Goal: Browse casually: Explore the website without a specific task or goal

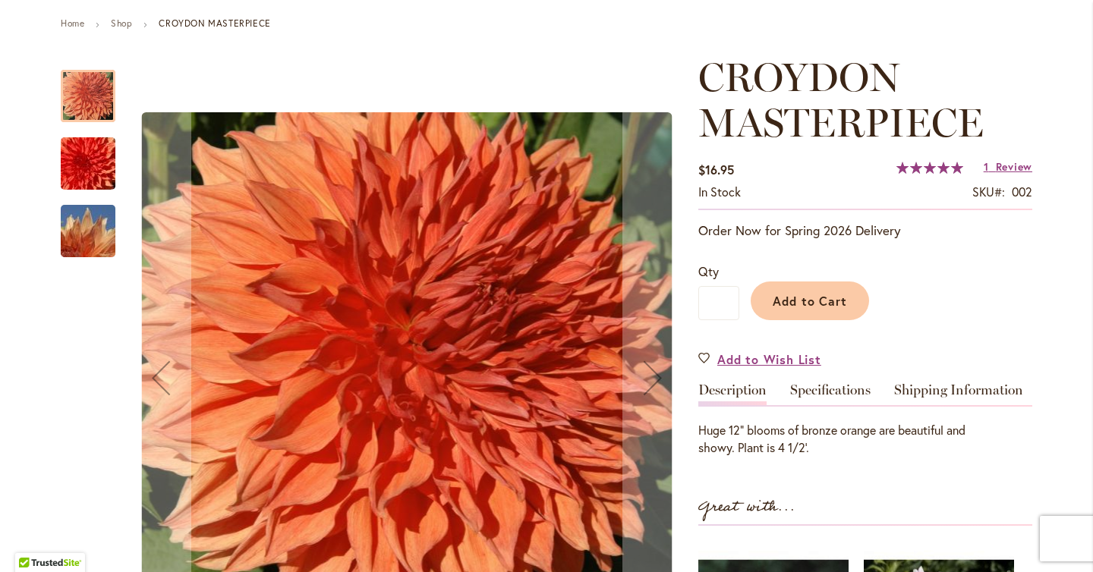
scroll to position [180, 0]
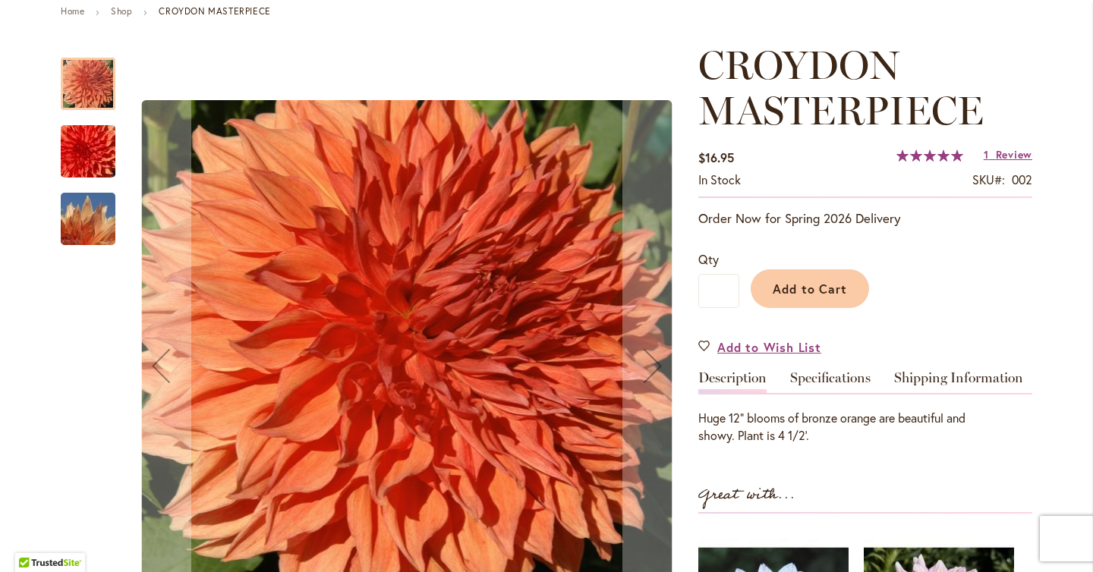
click at [87, 160] on img "CROYDON MASTERPIECE" at bounding box center [87, 151] width 109 height 73
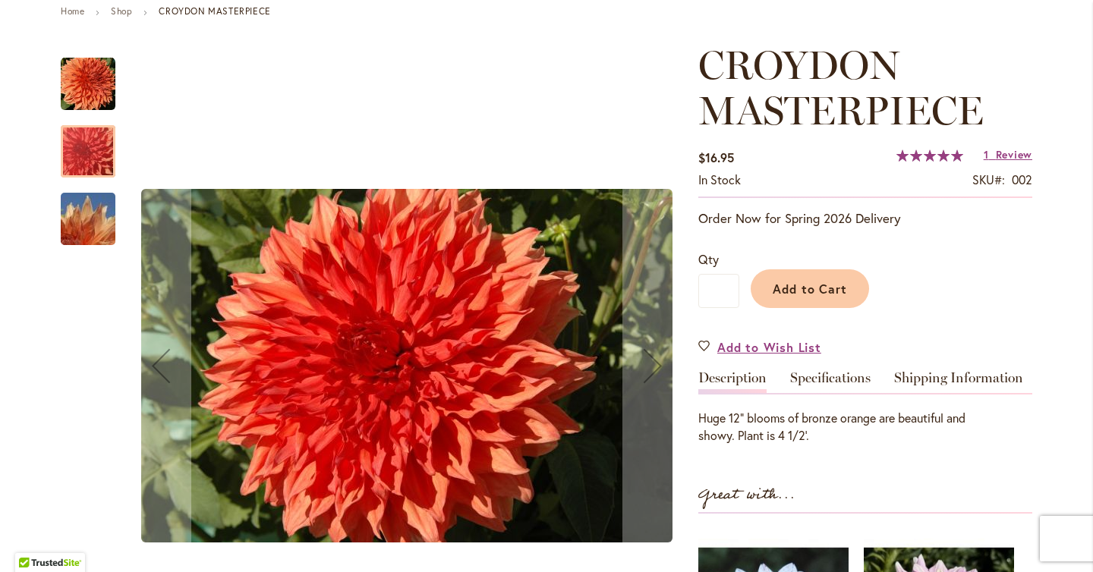
click at [90, 224] on img "CROYDON MASTERPIECE" at bounding box center [87, 219] width 109 height 73
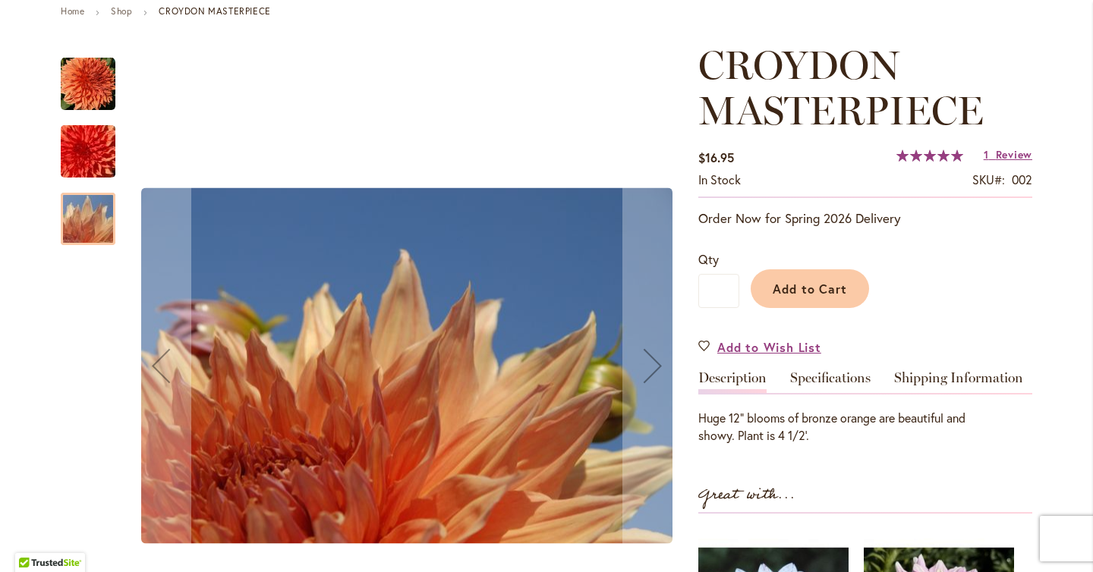
click at [106, 87] on img "CROYDON MASTERPIECE" at bounding box center [88, 84] width 55 height 55
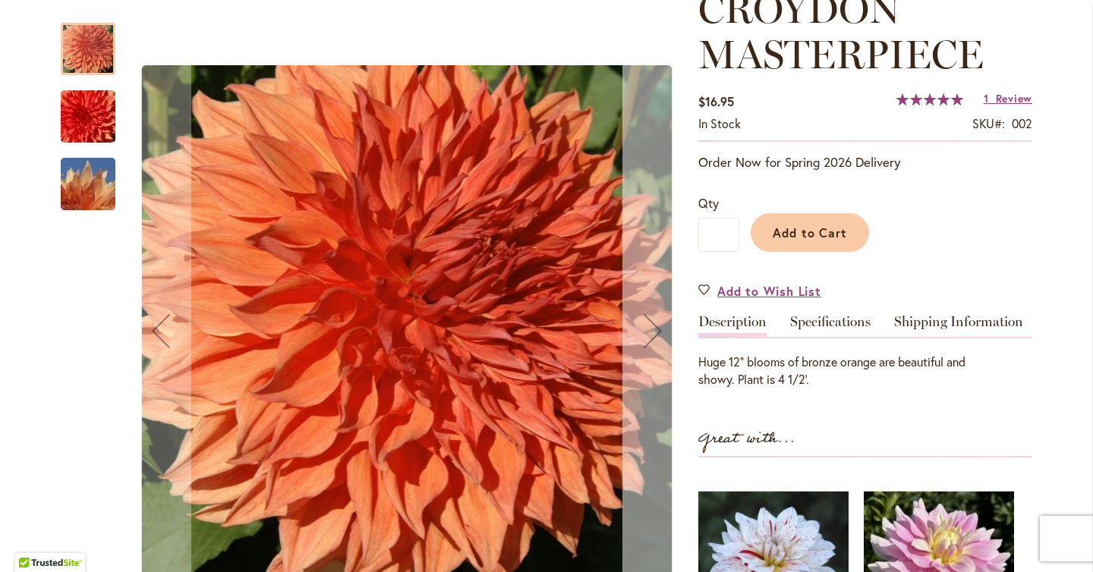
scroll to position [238, 0]
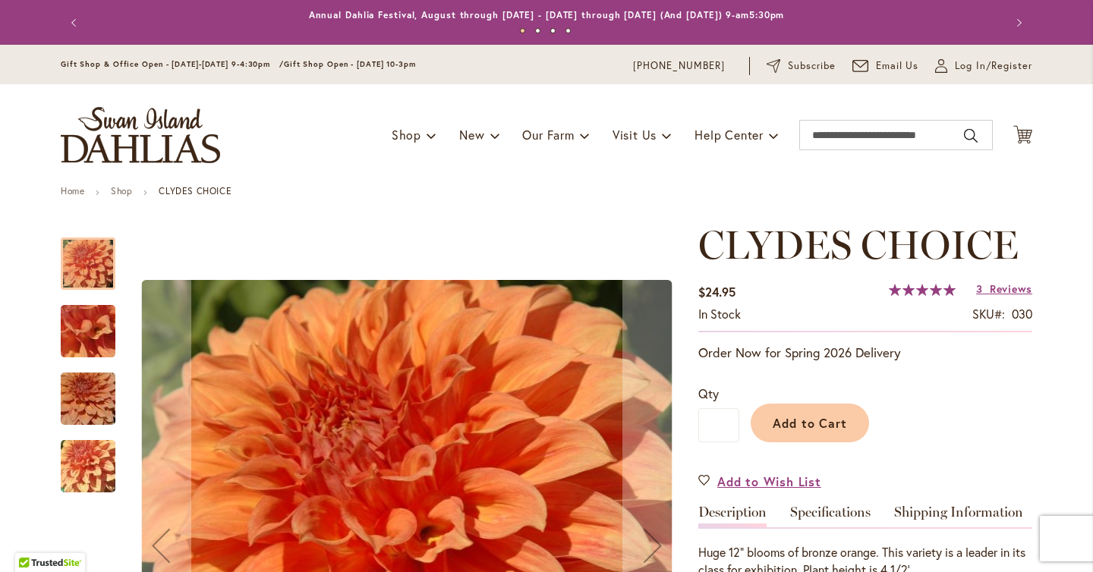
click at [84, 411] on img "Clyde's Choice" at bounding box center [87, 399] width 109 height 73
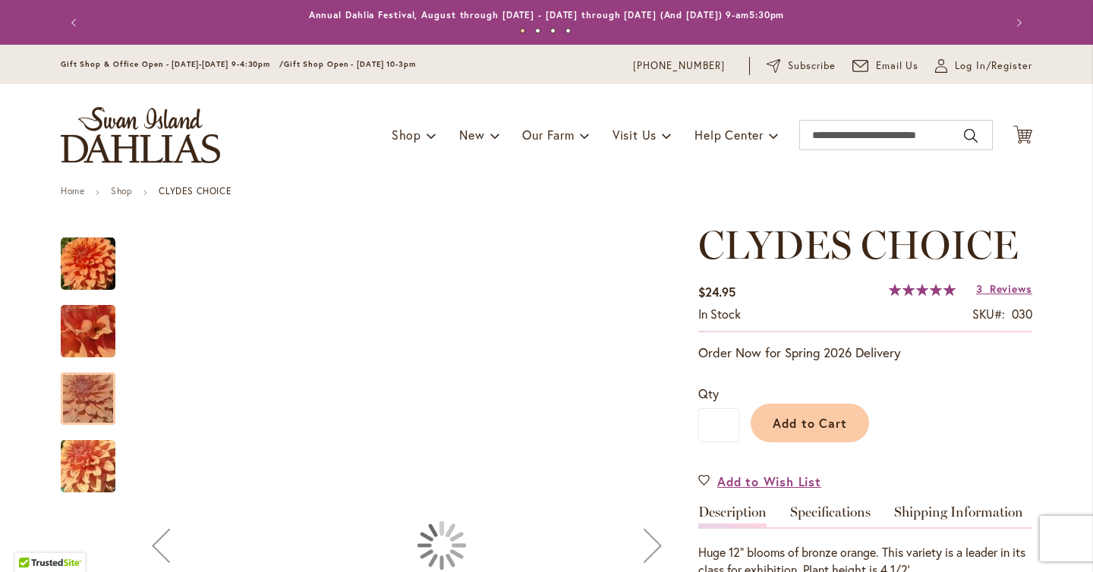
click at [75, 465] on img "Clyde's Choice" at bounding box center [87, 467] width 109 height 82
